Goal: Task Accomplishment & Management: Manage account settings

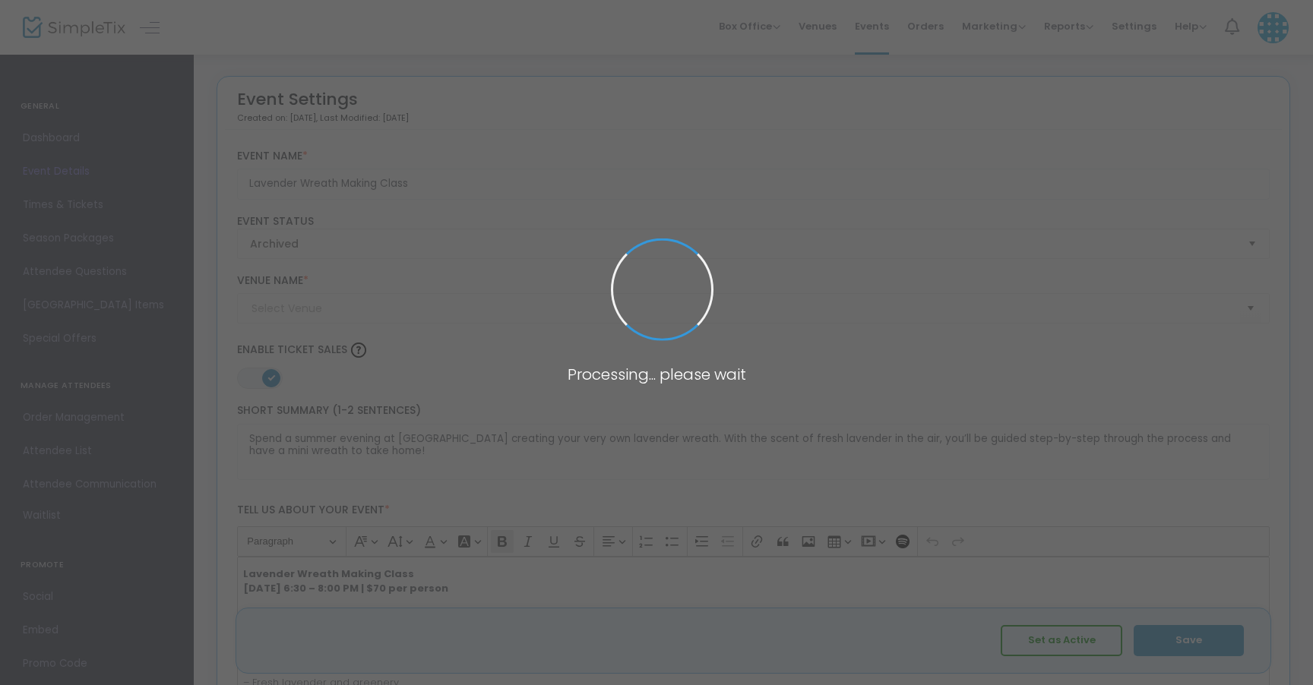
type input "Calyx Creek Lavender & Lodging"
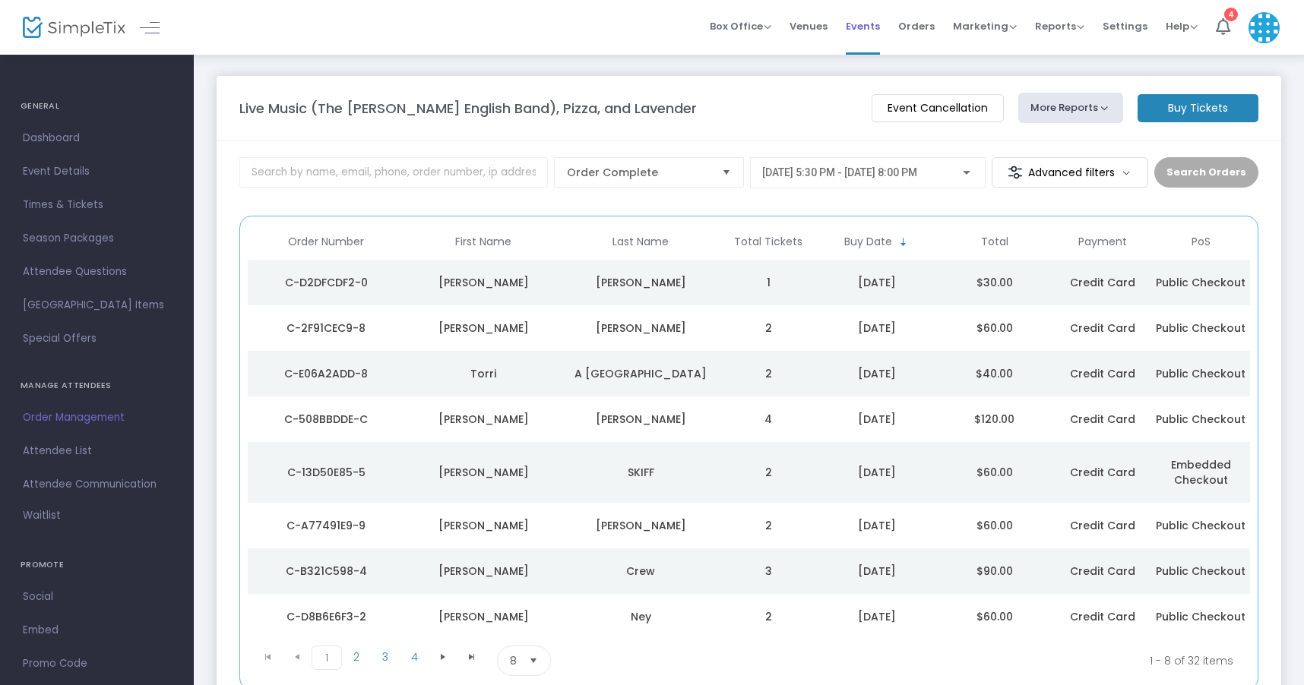
click at [878, 24] on span "Events" at bounding box center [863, 26] width 34 height 39
